Goal: Information Seeking & Learning: Check status

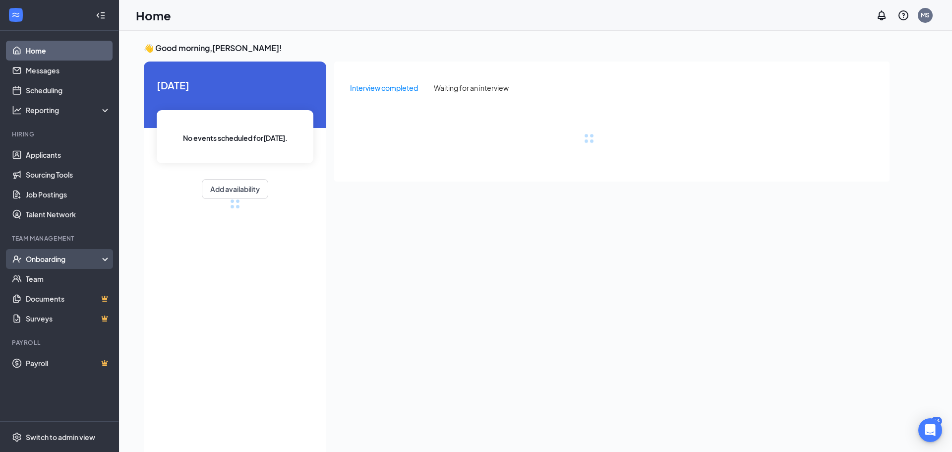
click at [68, 253] on div "Onboarding" at bounding box center [59, 259] width 119 height 20
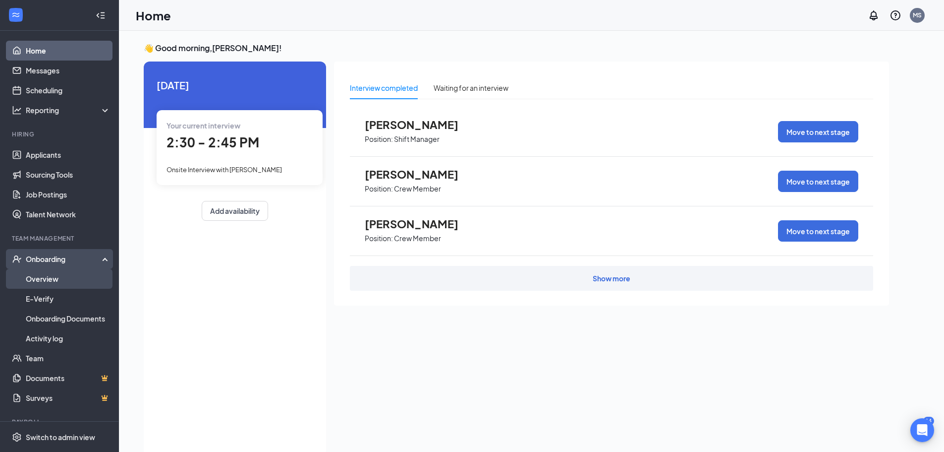
click at [66, 277] on link "Overview" at bounding box center [68, 279] width 85 height 20
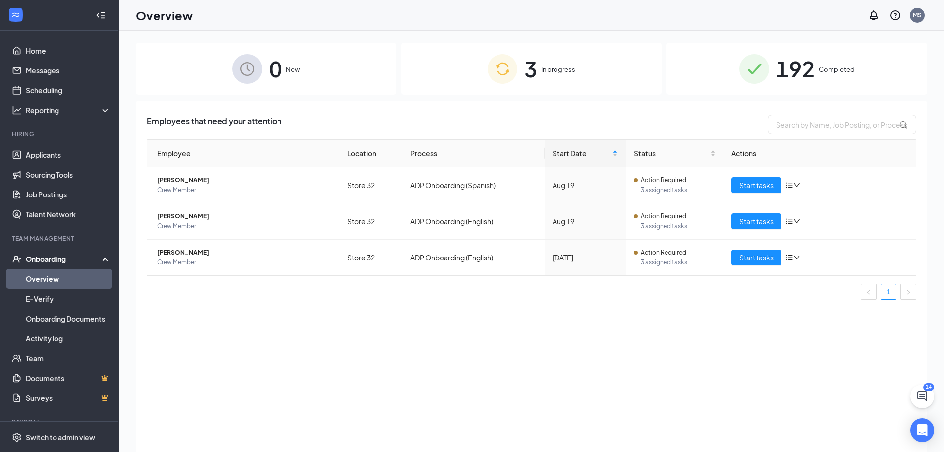
click at [779, 65] on span "192" at bounding box center [795, 69] width 39 height 34
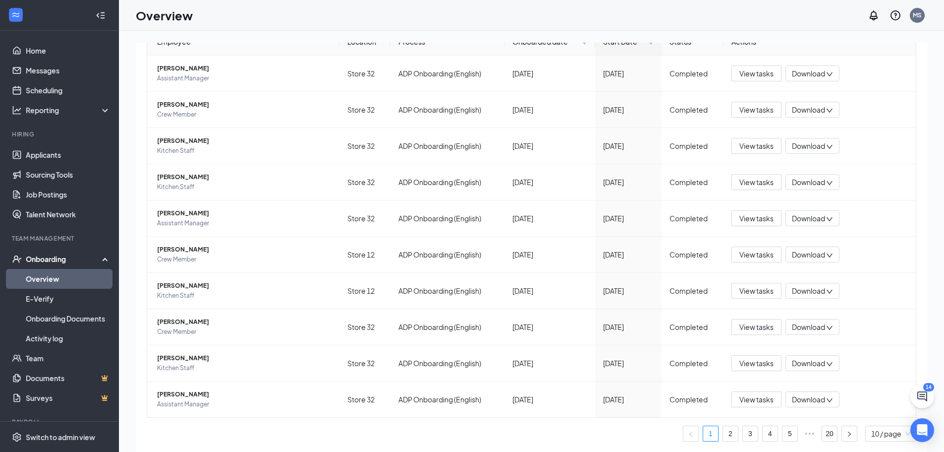
scroll to position [45, 0]
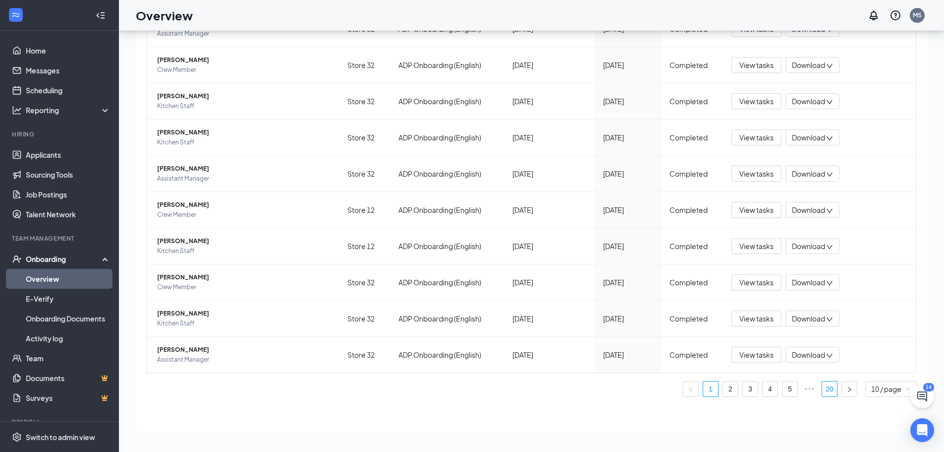
click at [822, 392] on link "20" at bounding box center [829, 388] width 15 height 15
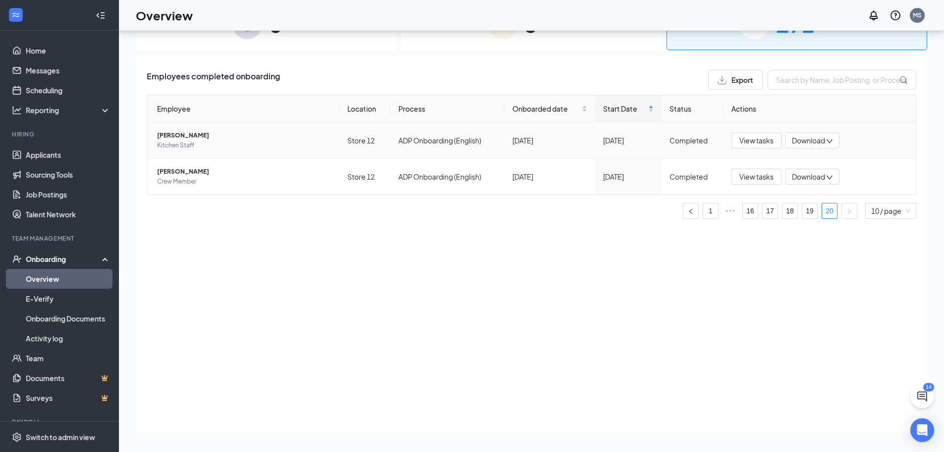
click at [175, 135] on span "[PERSON_NAME]" at bounding box center [244, 135] width 174 height 10
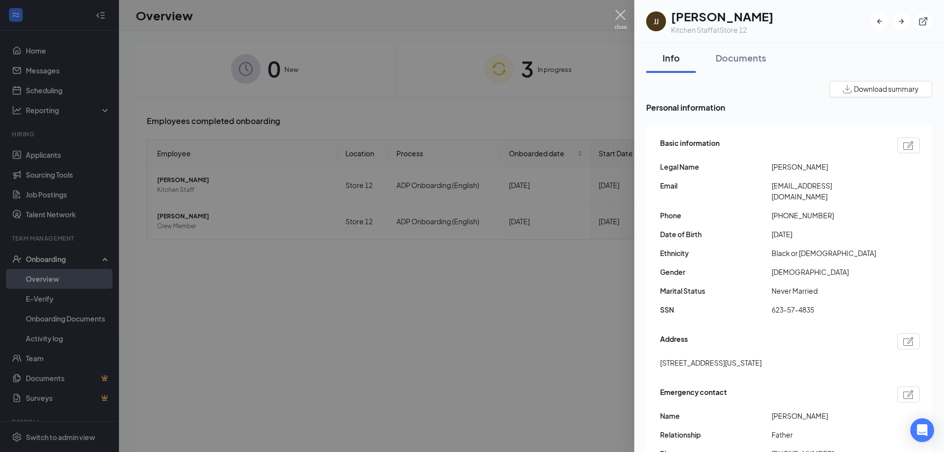
click at [621, 15] on img at bounding box center [621, 19] width 12 height 19
